Goal: Navigation & Orientation: Find specific page/section

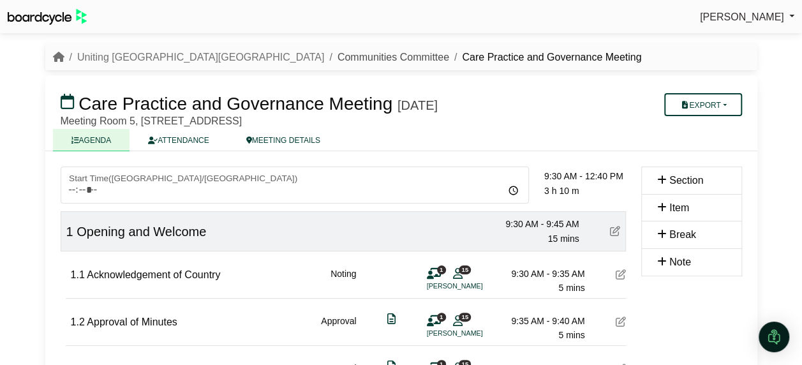
click at [337, 55] on link "Communities Committee" at bounding box center [393, 57] width 112 height 11
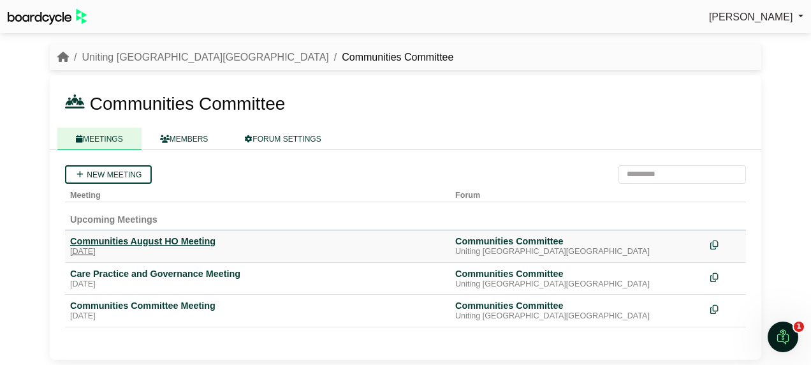
click at [139, 241] on div "Communities August HO Meeting" at bounding box center [257, 240] width 375 height 11
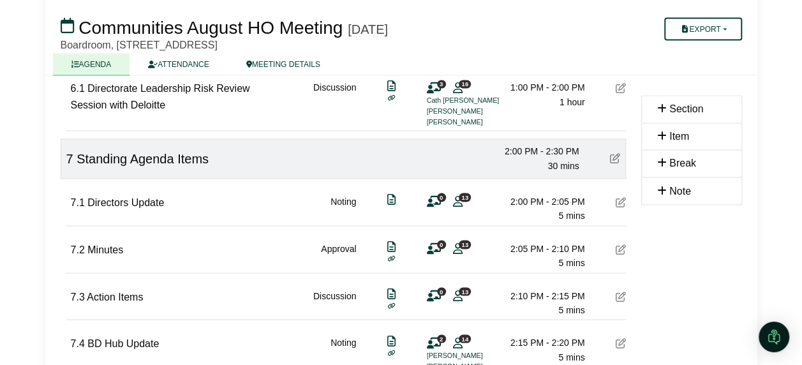
scroll to position [1148, 0]
